Goal: Information Seeking & Learning: Learn about a topic

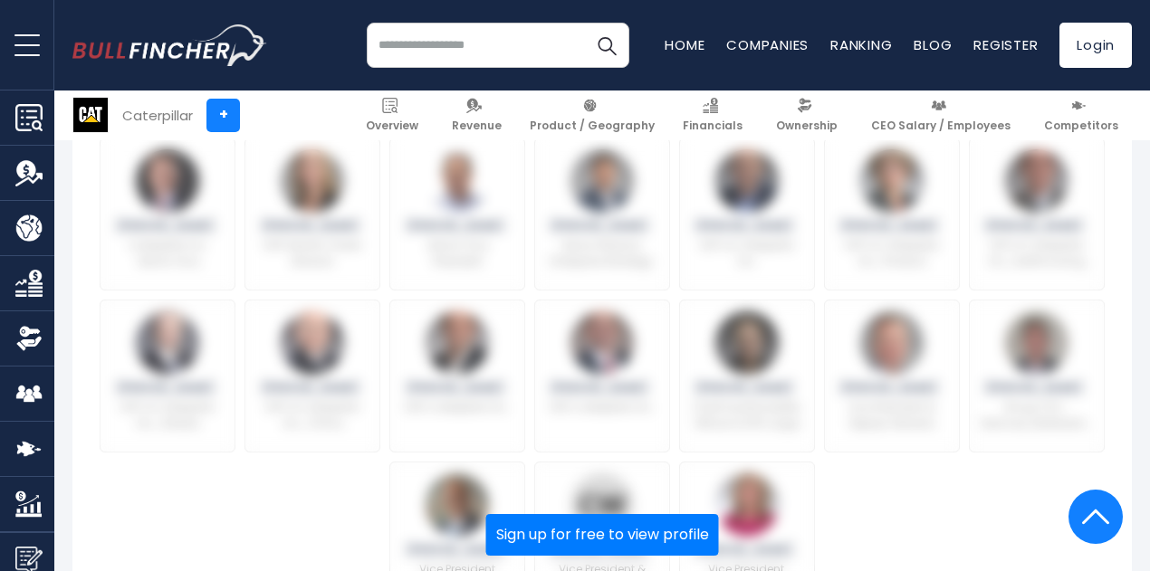
scroll to position [1087, 0]
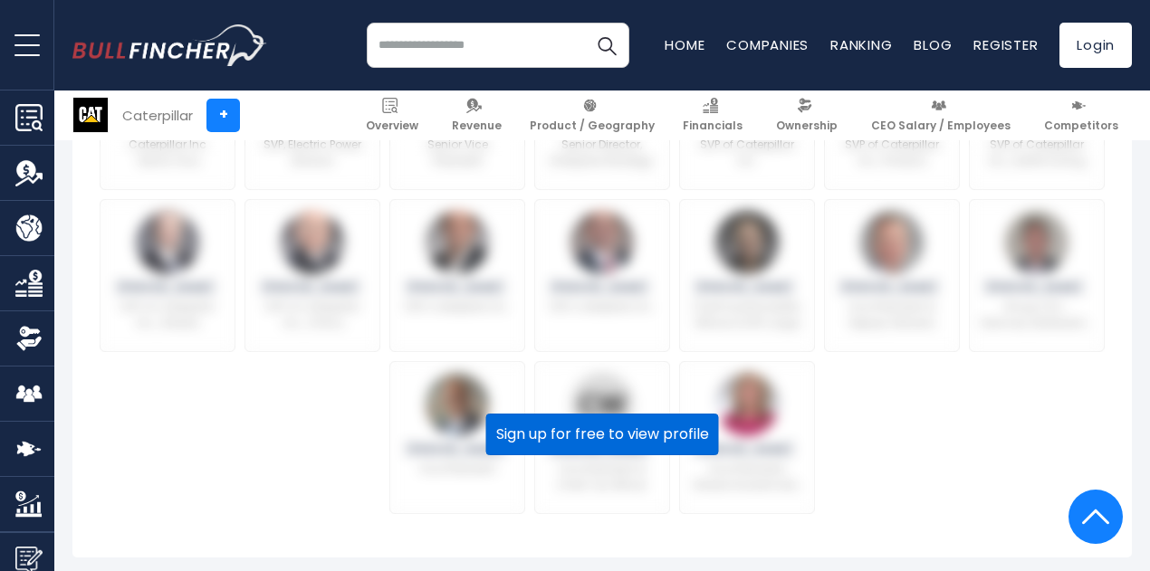
click at [549, 439] on button "Sign up for free to view profile" at bounding box center [602, 435] width 233 height 42
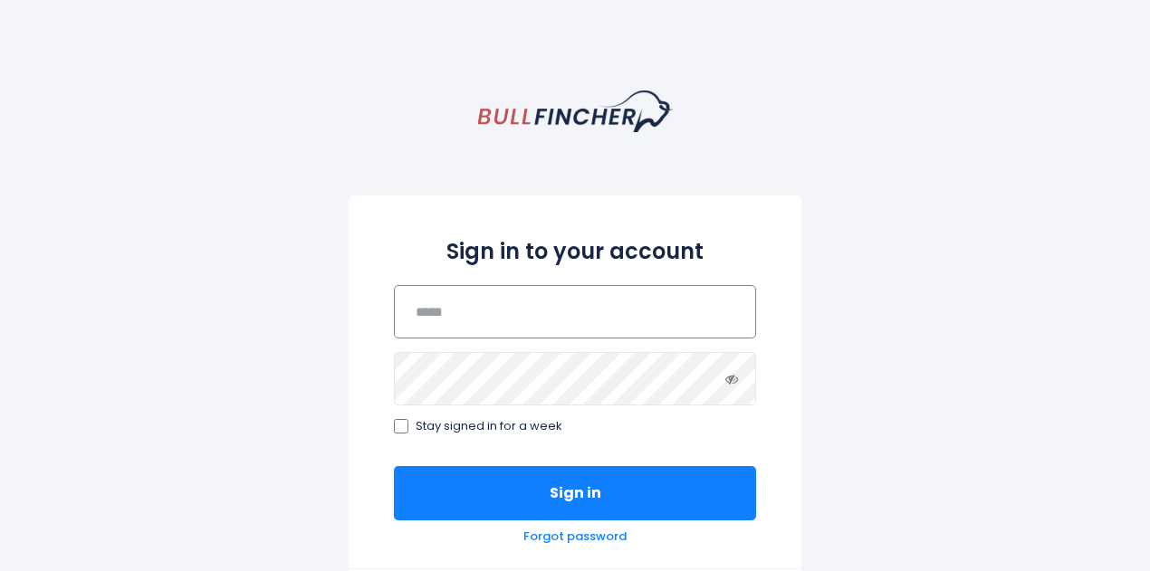
click at [490, 326] on input "email" at bounding box center [575, 311] width 362 height 53
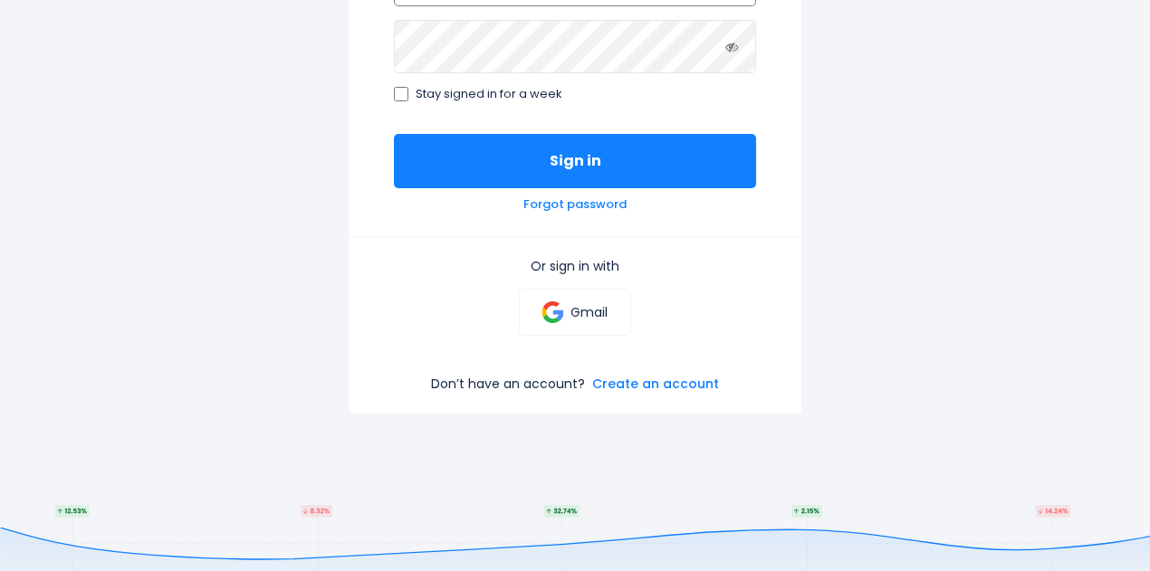
scroll to position [362, 0]
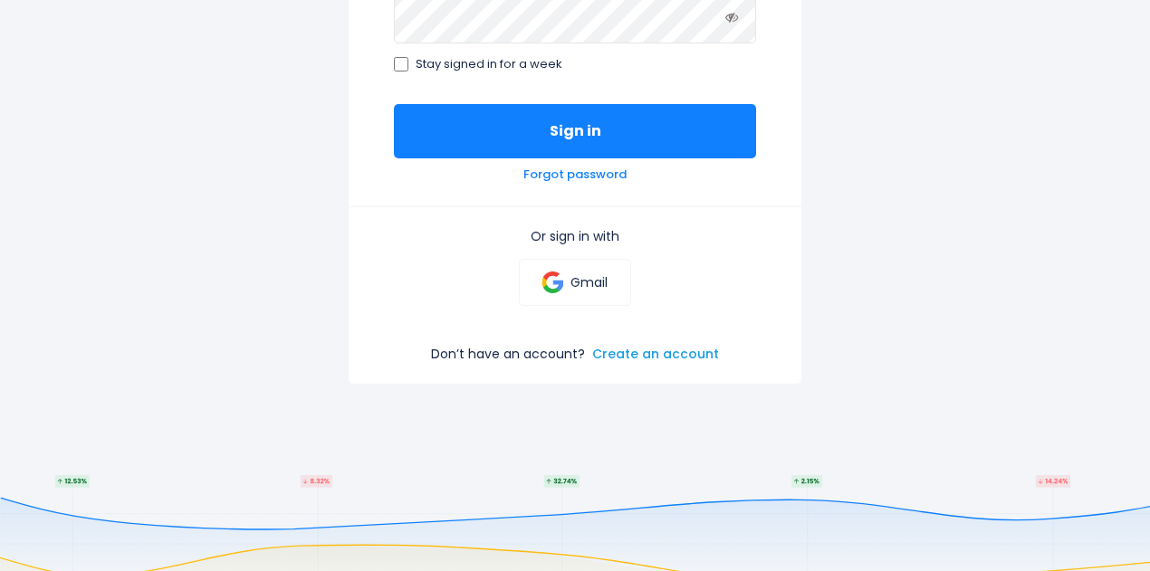
click at [625, 354] on link "Create an account" at bounding box center [655, 354] width 127 height 16
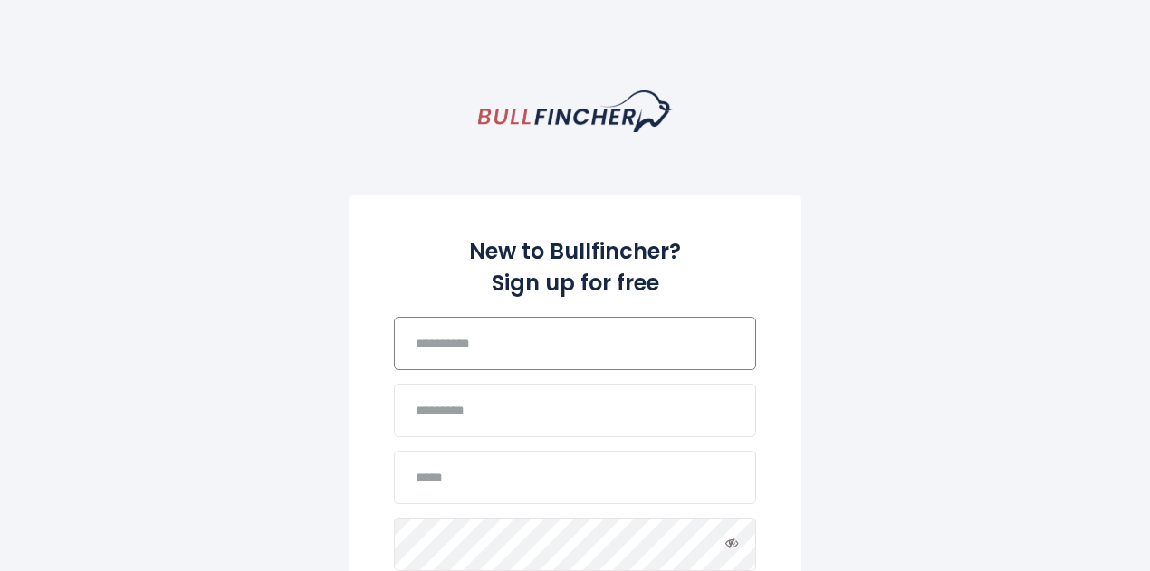
click at [496, 349] on input "text" at bounding box center [575, 343] width 362 height 53
type input "******"
type input "*****"
type input "**********"
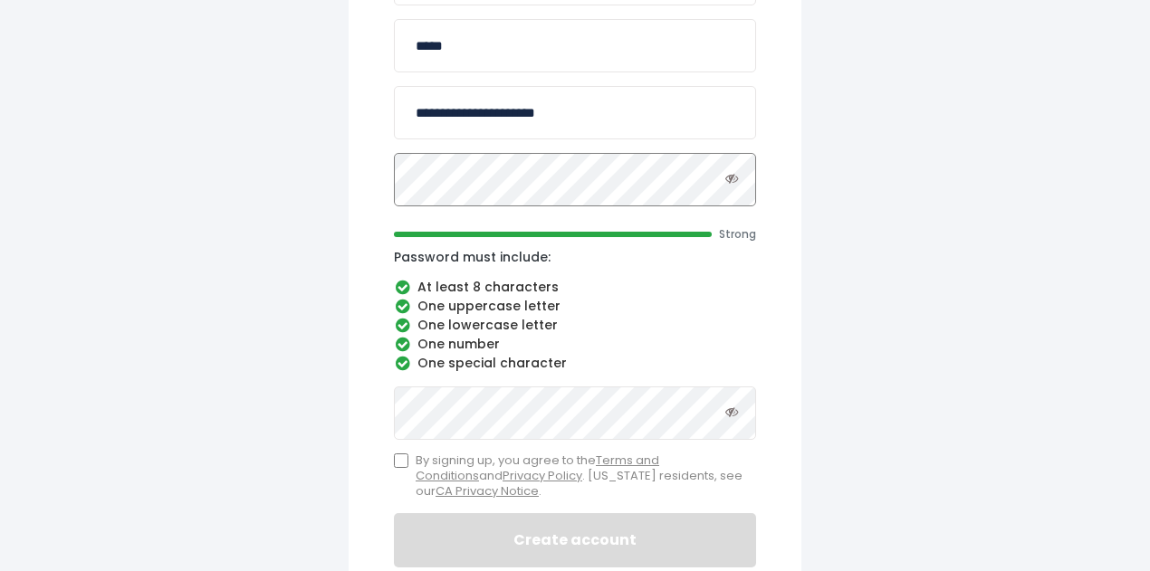
scroll to position [456, 0]
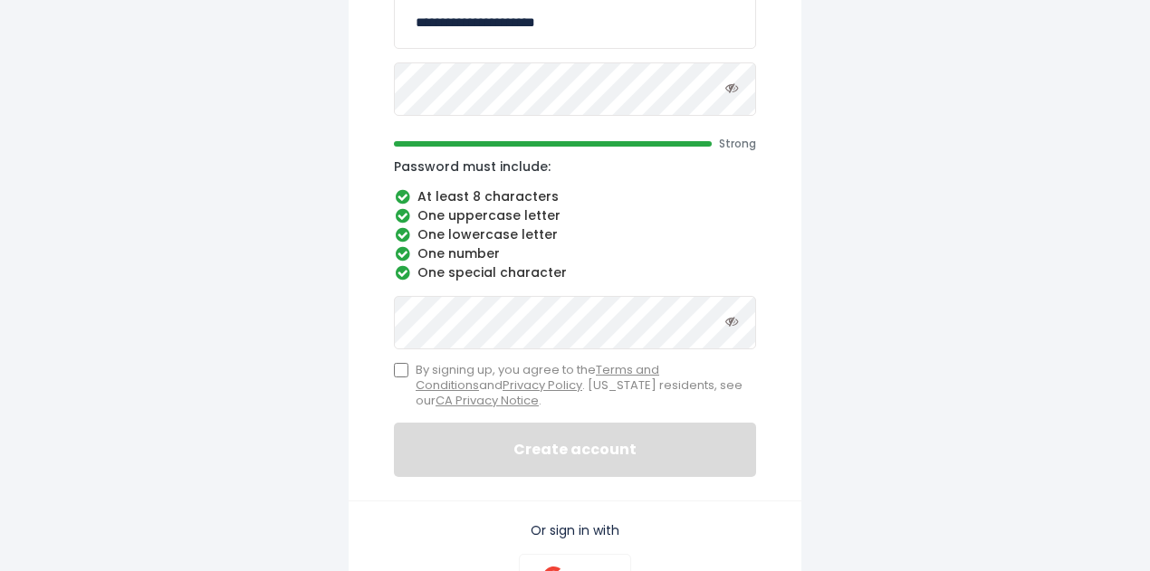
click at [409, 369] on label "By signing up, you agree to the Terms and Conditions and Privacy Policy . Calif…" at bounding box center [575, 386] width 362 height 46
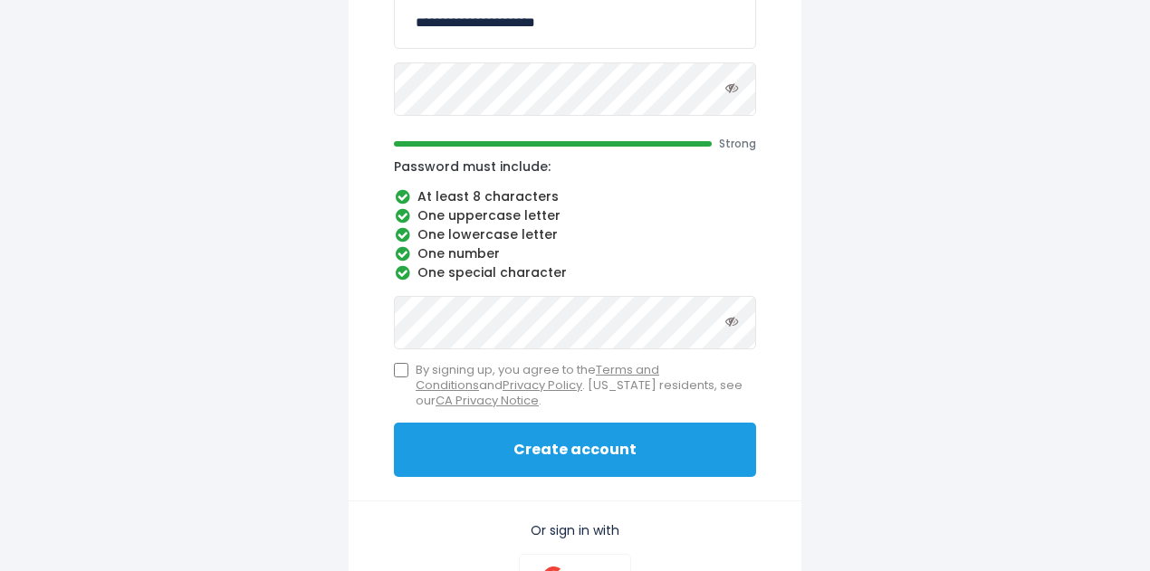
click at [612, 454] on button "Create account" at bounding box center [575, 450] width 362 height 54
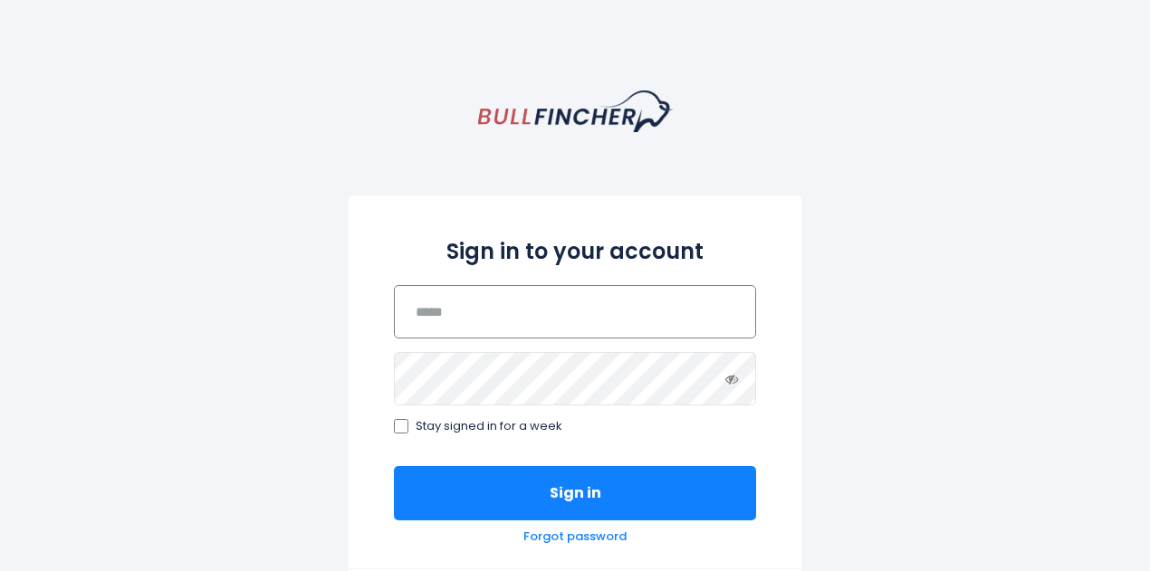
click at [449, 321] on input "email" at bounding box center [575, 311] width 362 height 53
type input "**********"
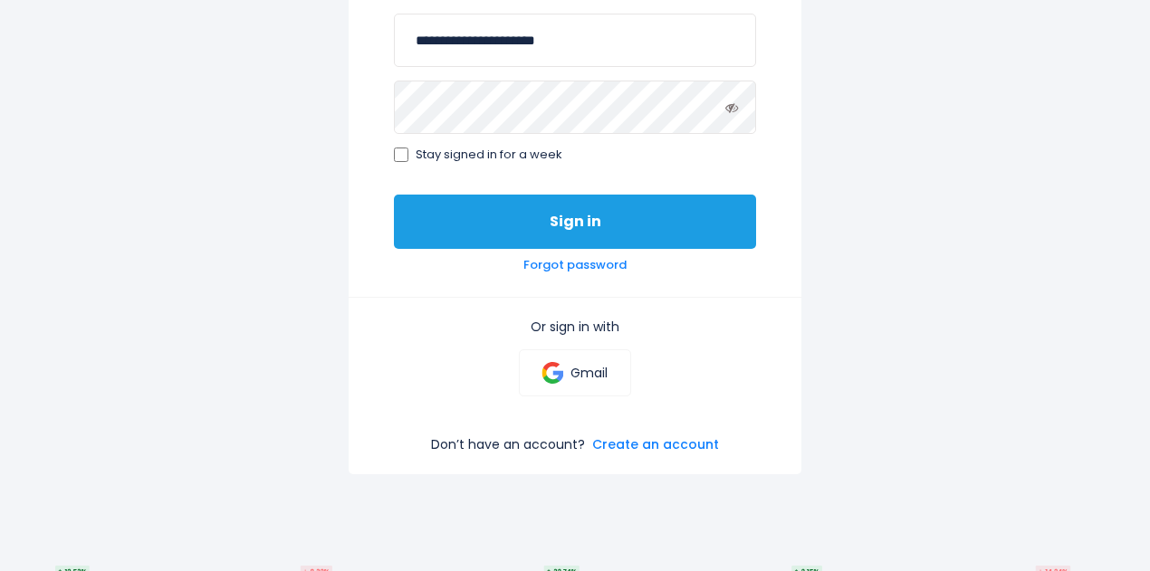
click at [585, 227] on button "Sign in" at bounding box center [575, 222] width 362 height 54
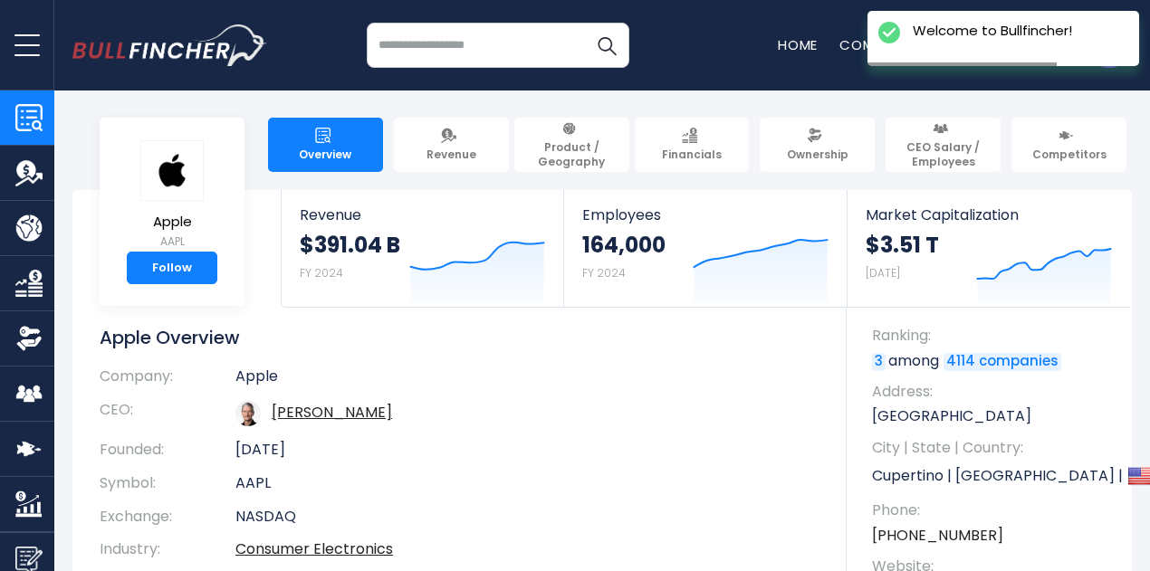
click at [440, 43] on input "search" at bounding box center [498, 45] width 263 height 45
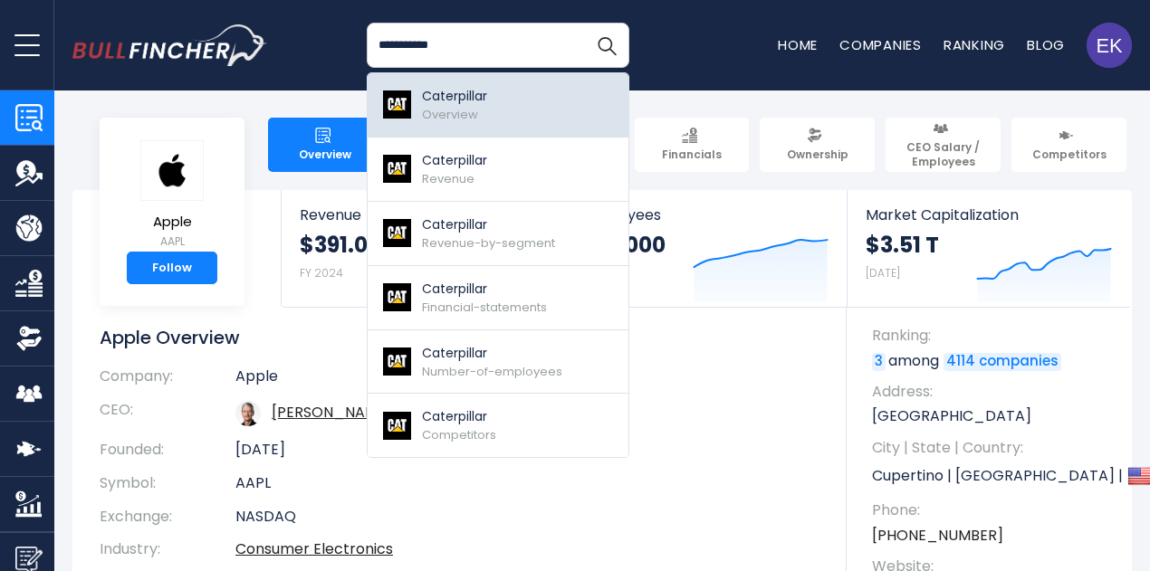
type input "**********"
click at [434, 104] on p "Caterpillar" at bounding box center [454, 96] width 65 height 19
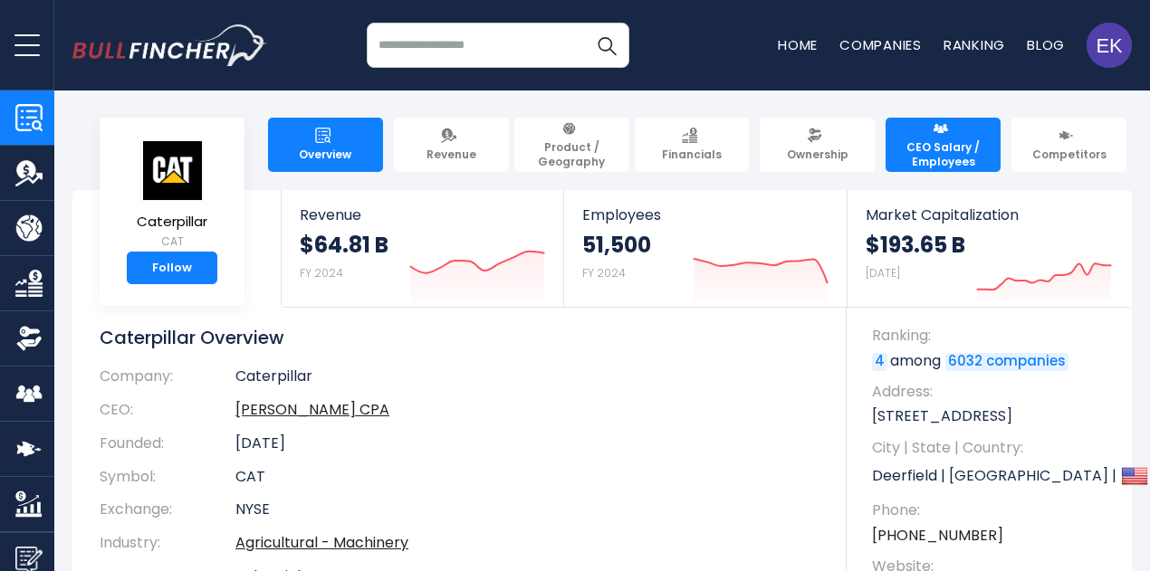
click at [938, 144] on span "CEO Salary / Employees" at bounding box center [943, 154] width 99 height 28
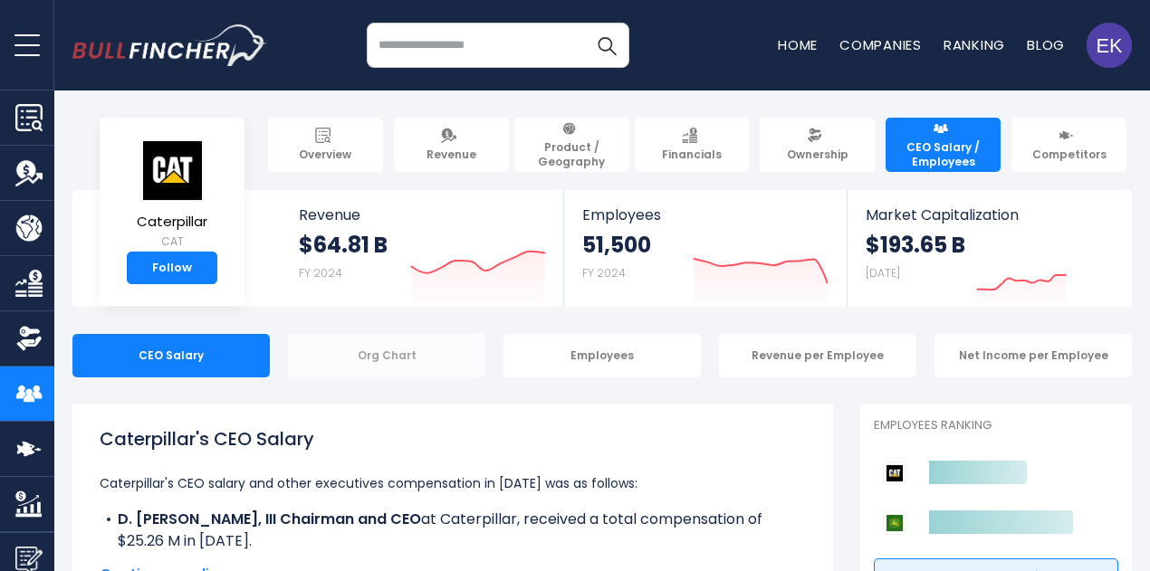
click at [404, 351] on div "Org Chart" at bounding box center [386, 355] width 197 height 43
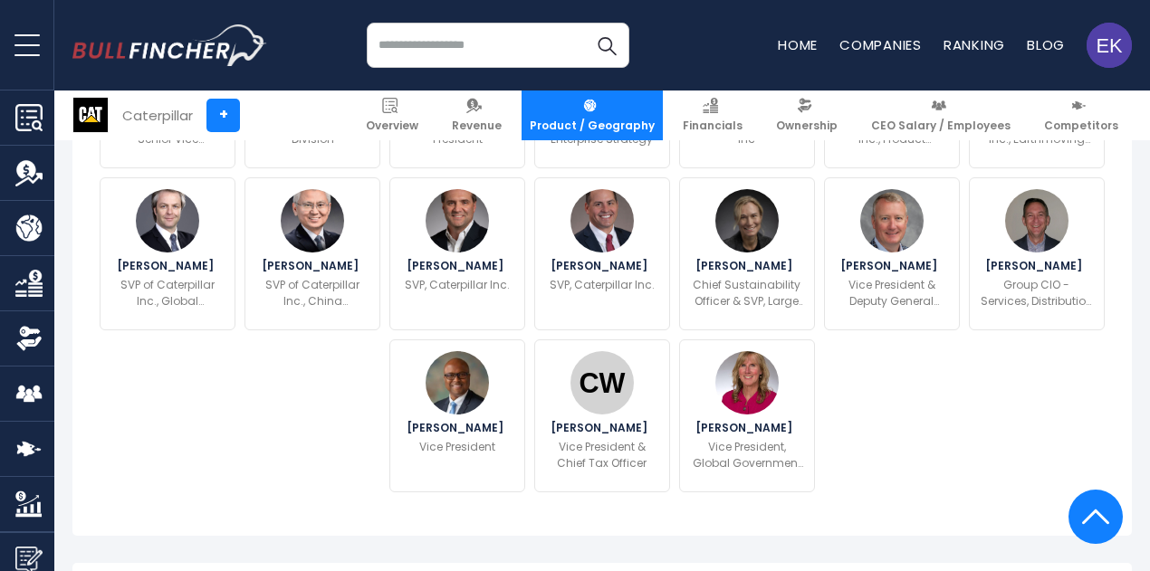
scroll to position [1087, 0]
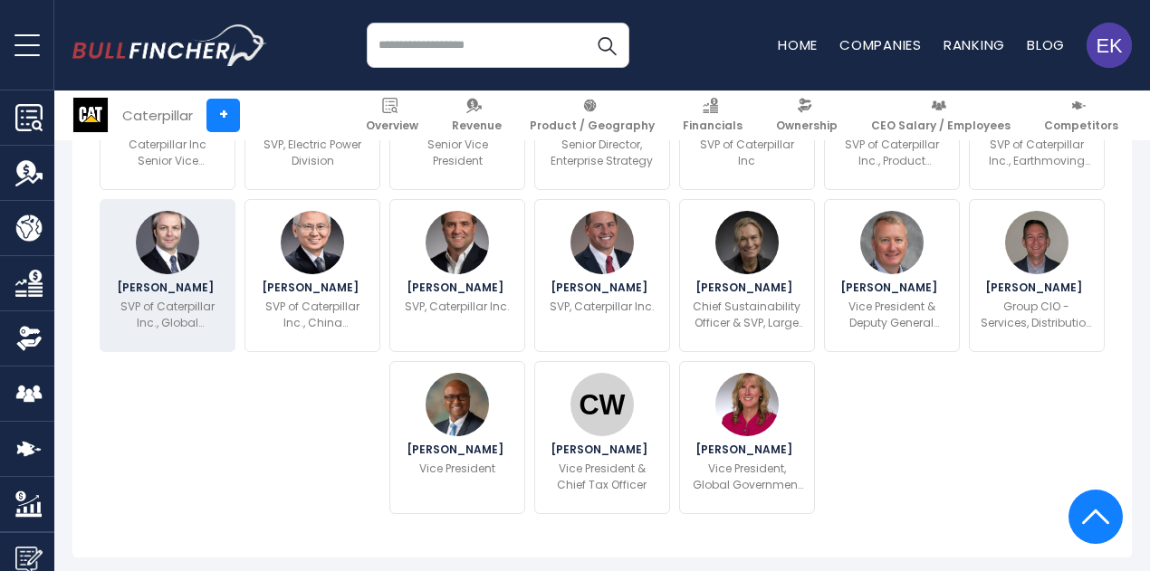
click at [163, 329] on p "SVP of Caterpillar Inc., Global Construction & Infrastructure" at bounding box center [167, 315] width 112 height 33
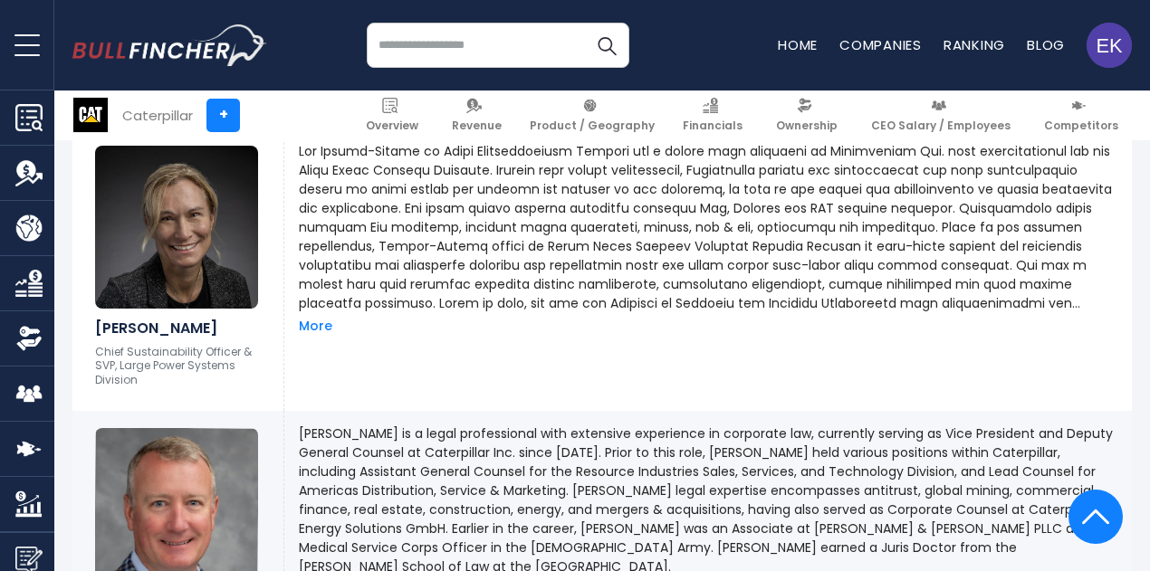
scroll to position [1844, 0]
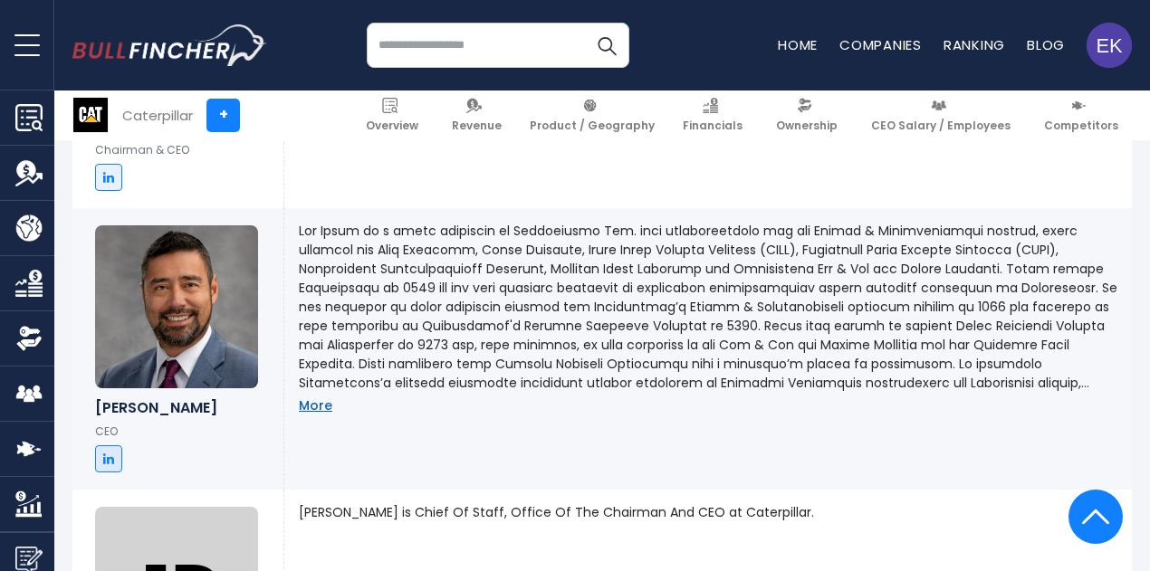
click at [299, 414] on link "More" at bounding box center [316, 406] width 34 height 16
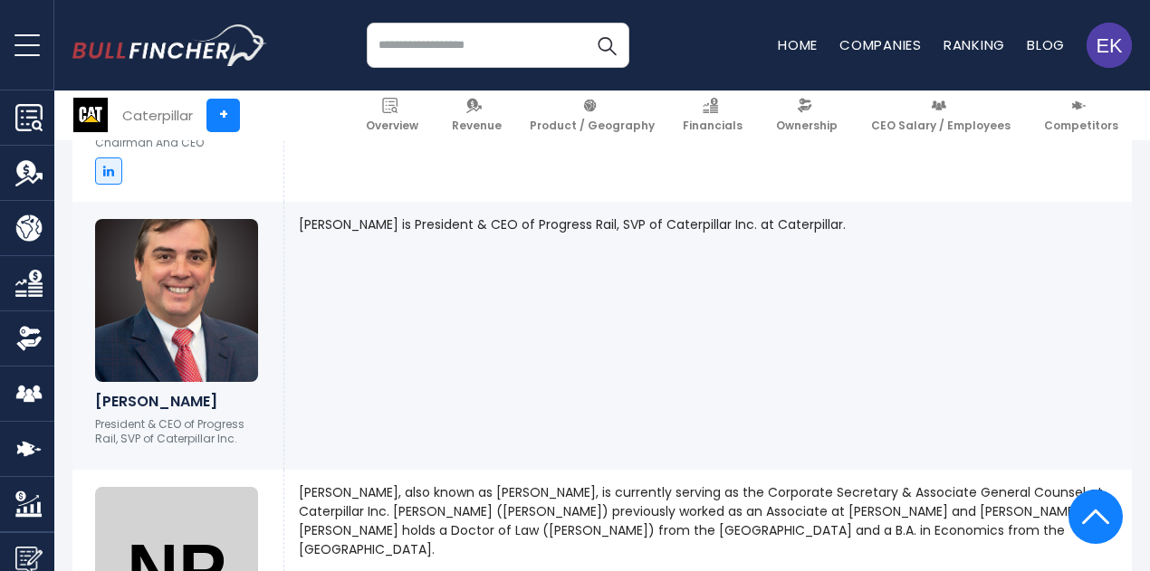
scroll to position [2387, 0]
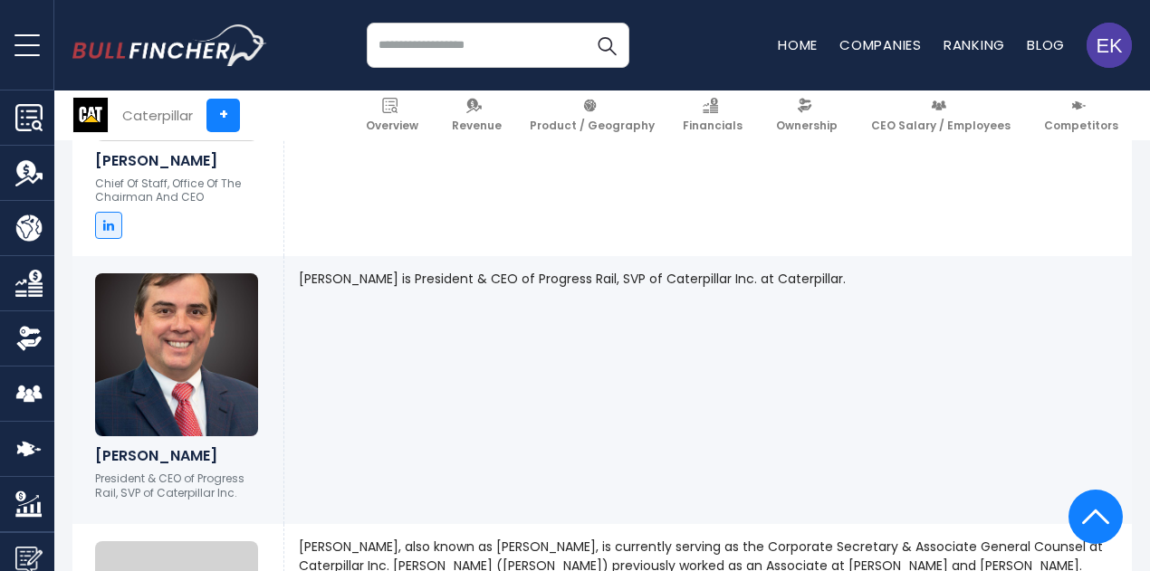
click at [465, 43] on input "search" at bounding box center [498, 45] width 263 height 45
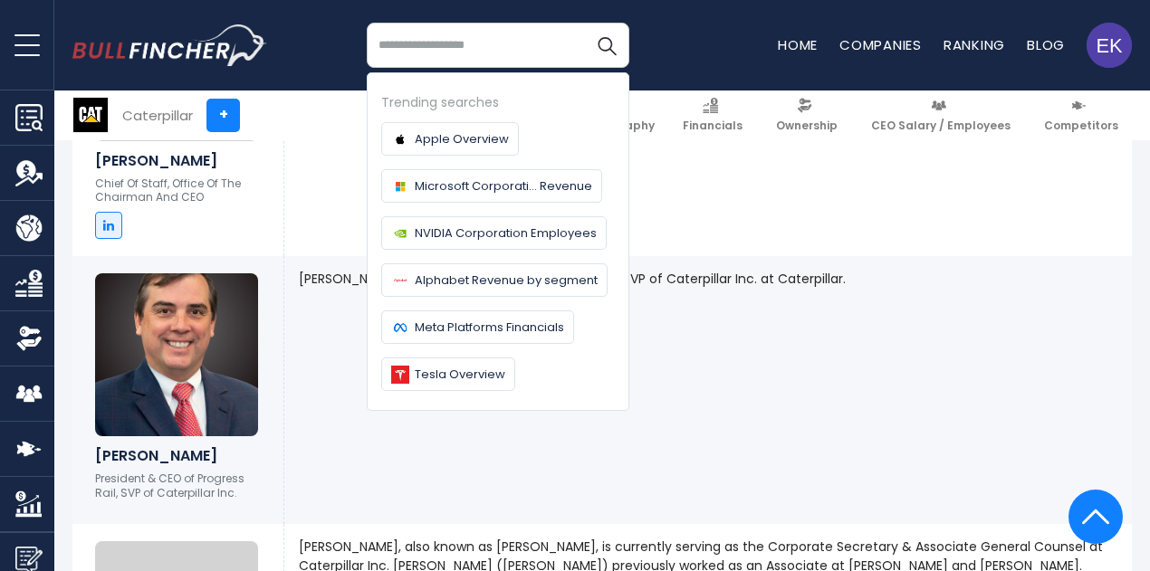
click at [864, 253] on div "Jim Dugan is Chief Of Staff, Office Of The Chairman And CEO at Caterpillar. More" at bounding box center [708, 108] width 848 height 295
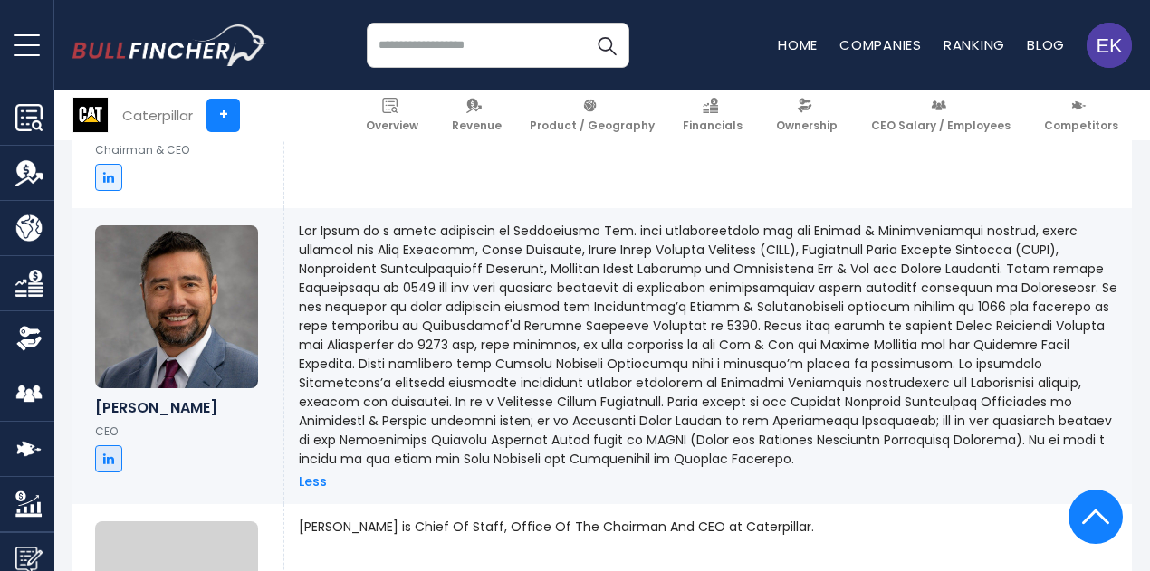
scroll to position [8935, 0]
